Goal: Information Seeking & Learning: Learn about a topic

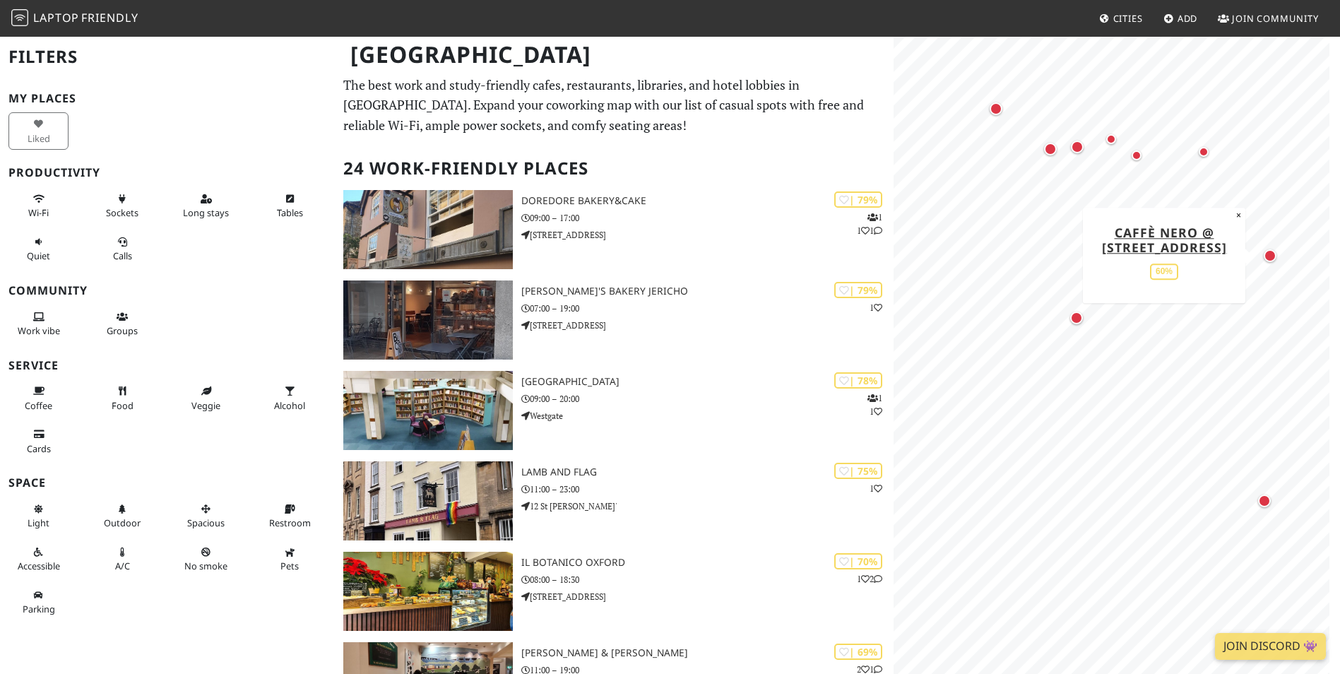
click at [703, 262] on div "Map marker" at bounding box center [1270, 255] width 18 height 18
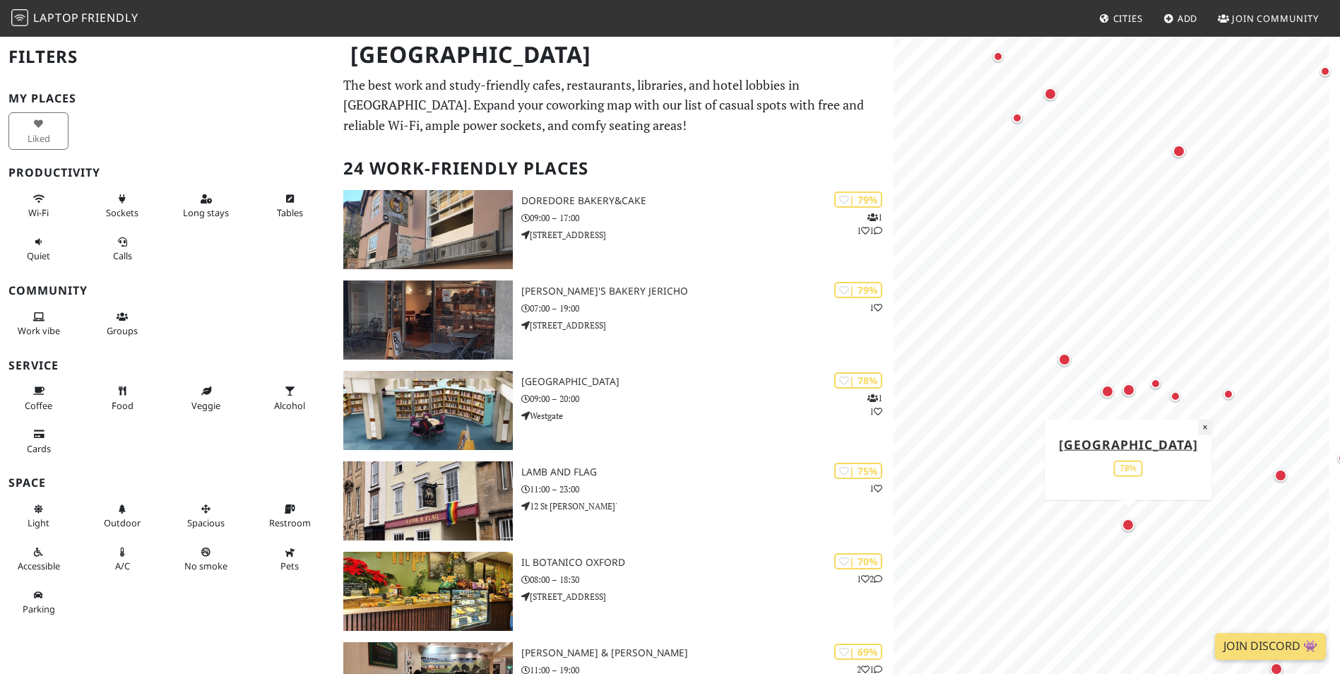
click at [1208, 419] on button "×" at bounding box center [1204, 427] width 13 height 16
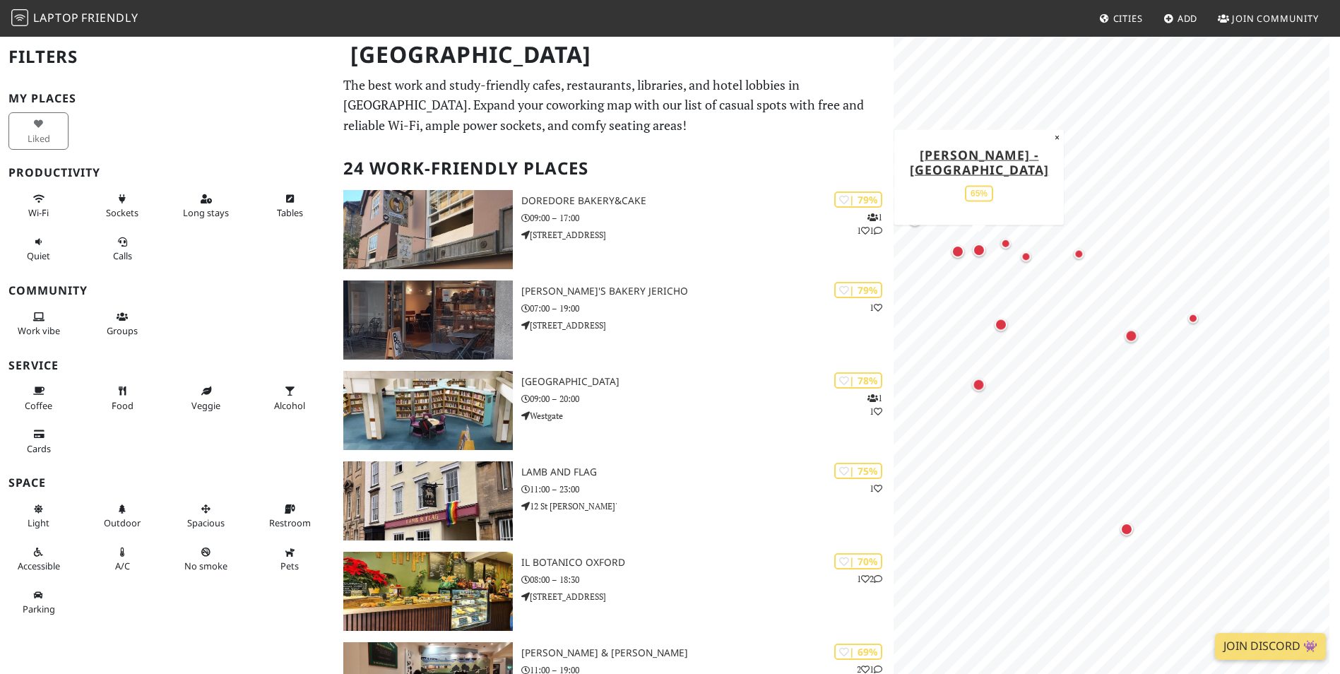
drag, startPoint x: 1124, startPoint y: 386, endPoint x: 975, endPoint y: 246, distance: 204.9
click at [975, 246] on div "Map marker" at bounding box center [978, 250] width 13 height 13
